Goal: Information Seeking & Learning: Learn about a topic

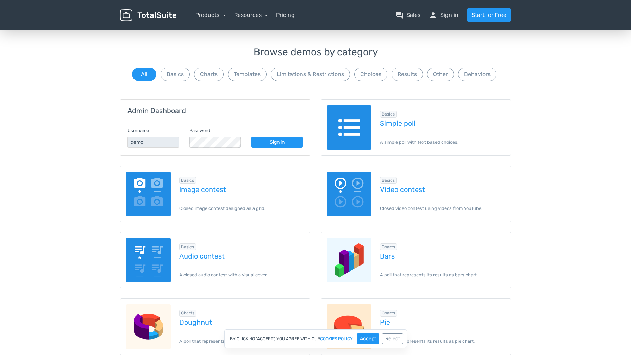
scroll to position [22, 0]
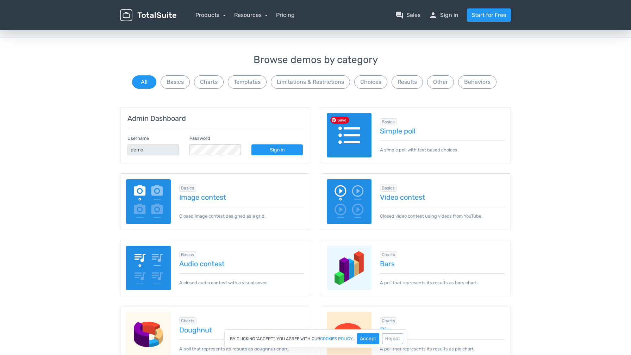
click at [350, 140] on img at bounding box center [349, 135] width 45 height 45
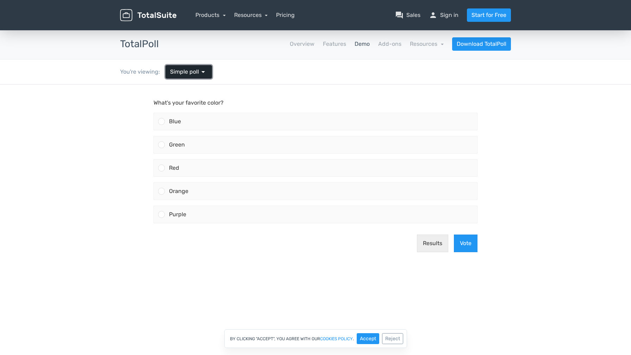
click at [188, 70] on span "Simple poll" at bounding box center [184, 72] width 29 height 8
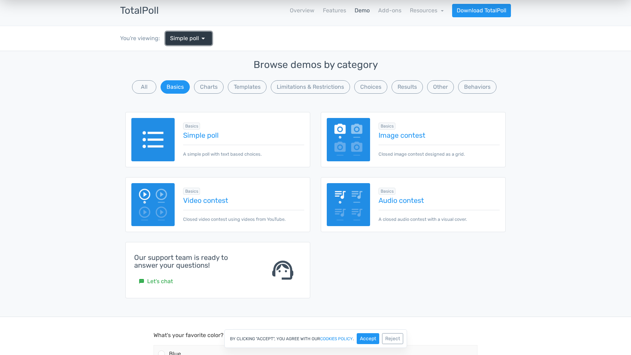
scroll to position [28, 0]
